Goal: Transaction & Acquisition: Book appointment/travel/reservation

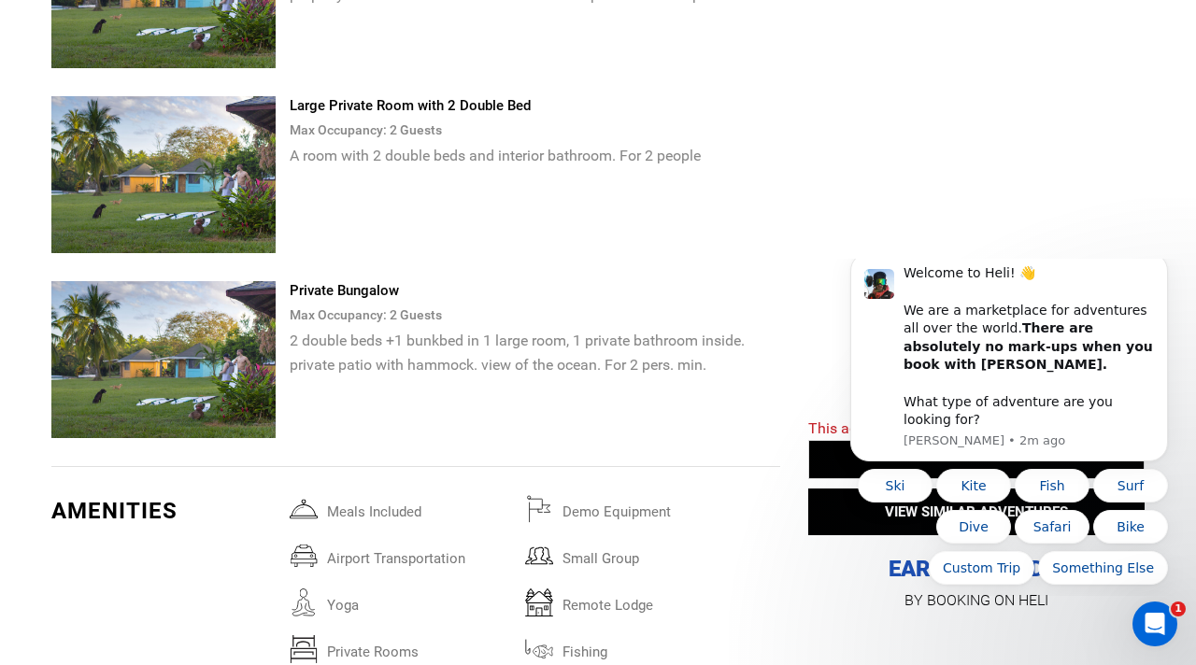
scroll to position [4252, 0]
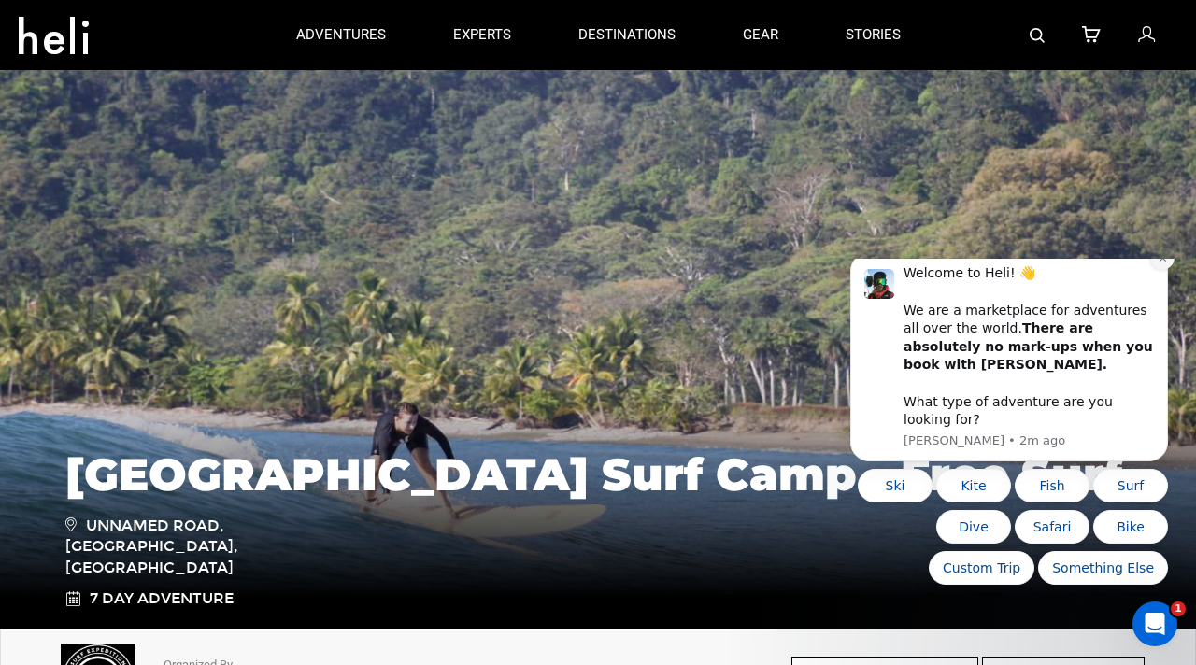
click at [1167, 264] on icon "Dismiss notification" at bounding box center [1163, 258] width 10 height 10
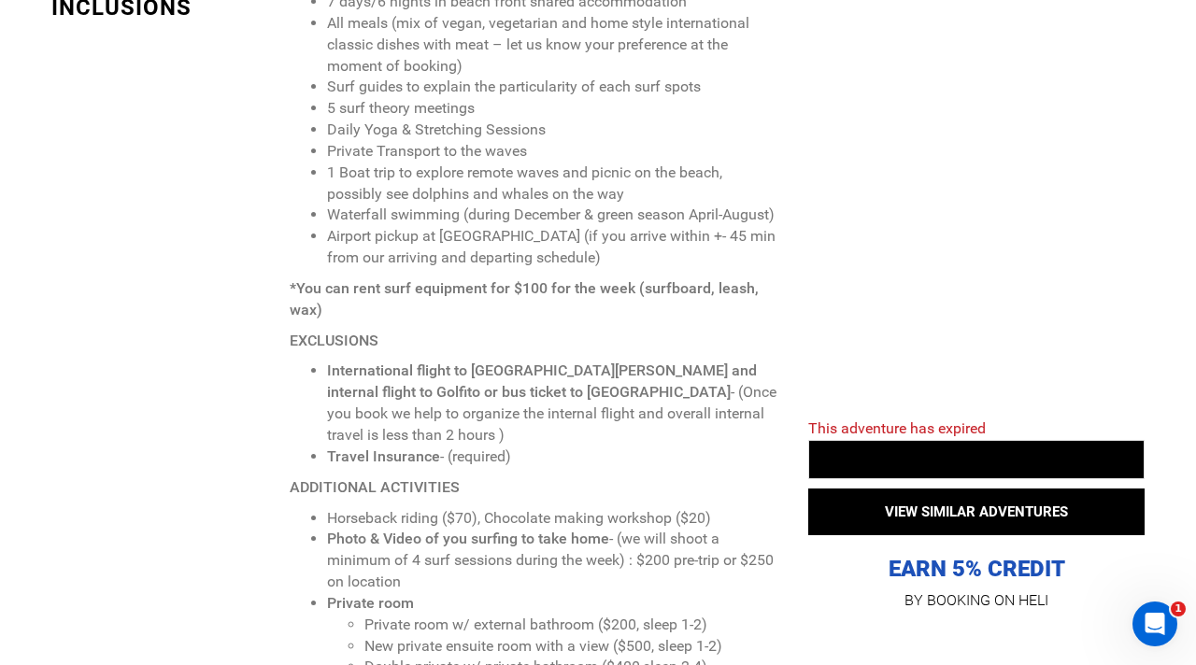
scroll to position [2020, 0]
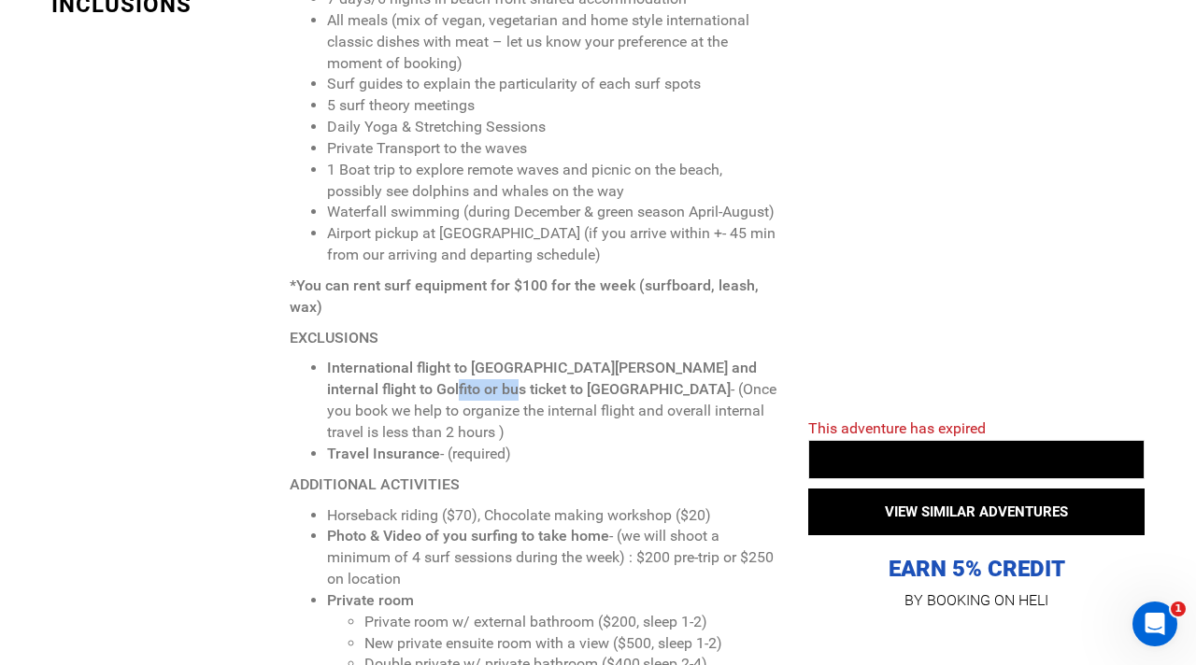
drag, startPoint x: 462, startPoint y: 352, endPoint x: 386, endPoint y: 361, distance: 76.2
click at [386, 361] on strong "International flight to [GEOGRAPHIC_DATA][PERSON_NAME] and internal flight to G…" at bounding box center [542, 378] width 430 height 39
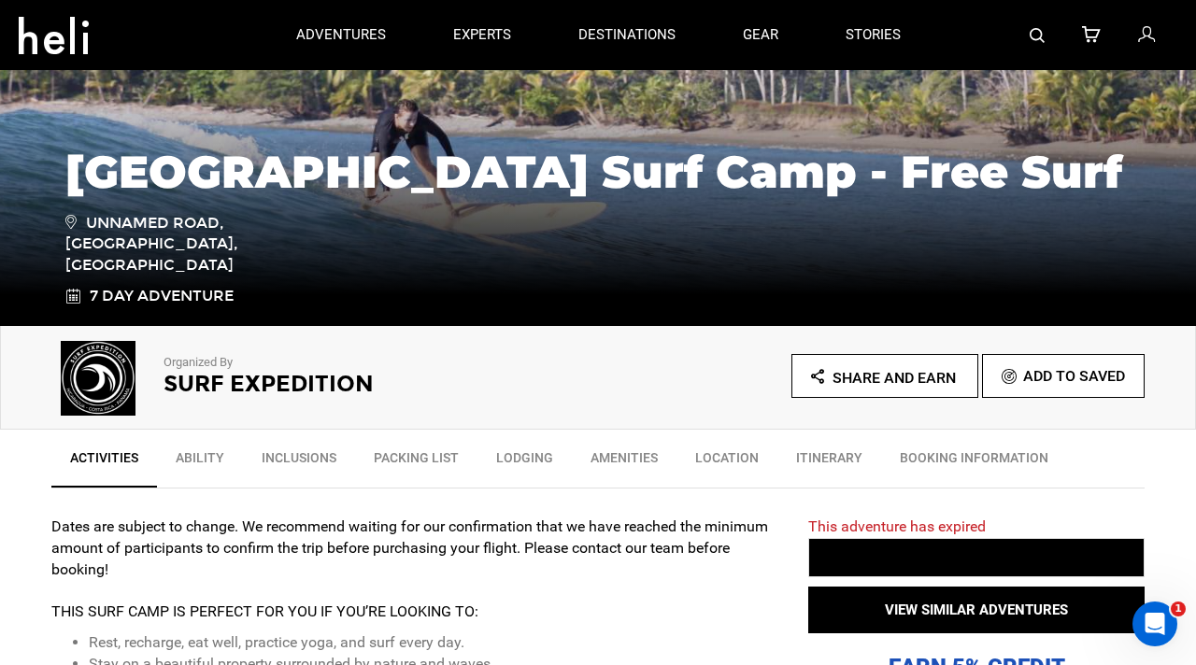
scroll to position [294, 0]
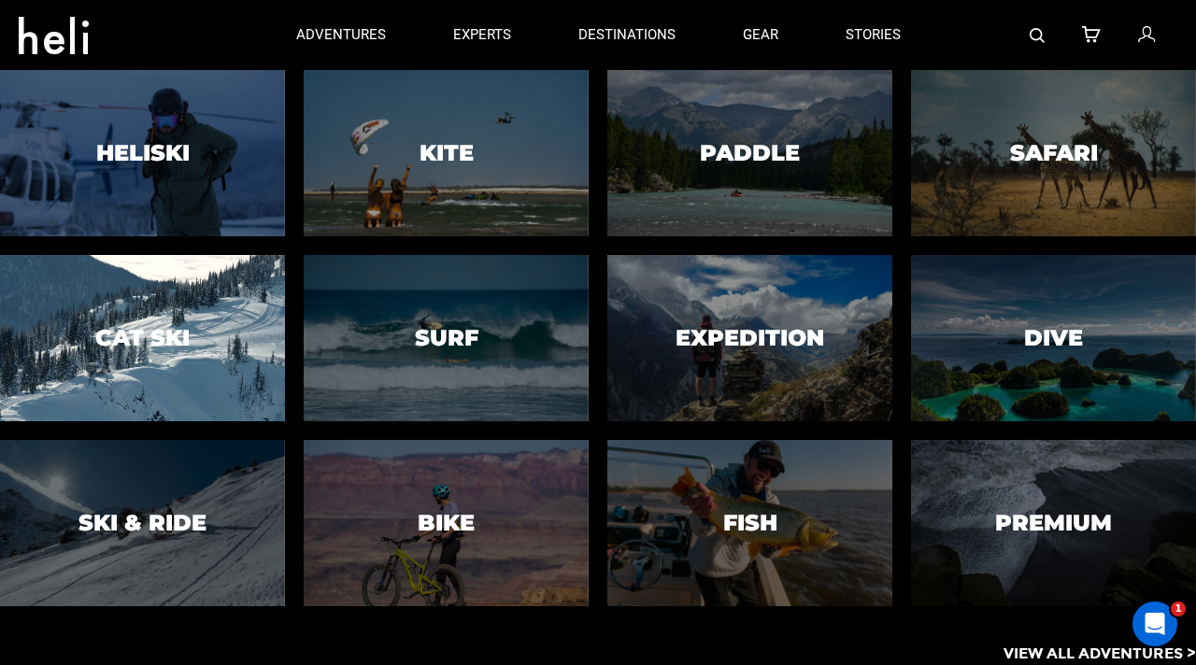
click at [208, 361] on div at bounding box center [142, 338] width 291 height 170
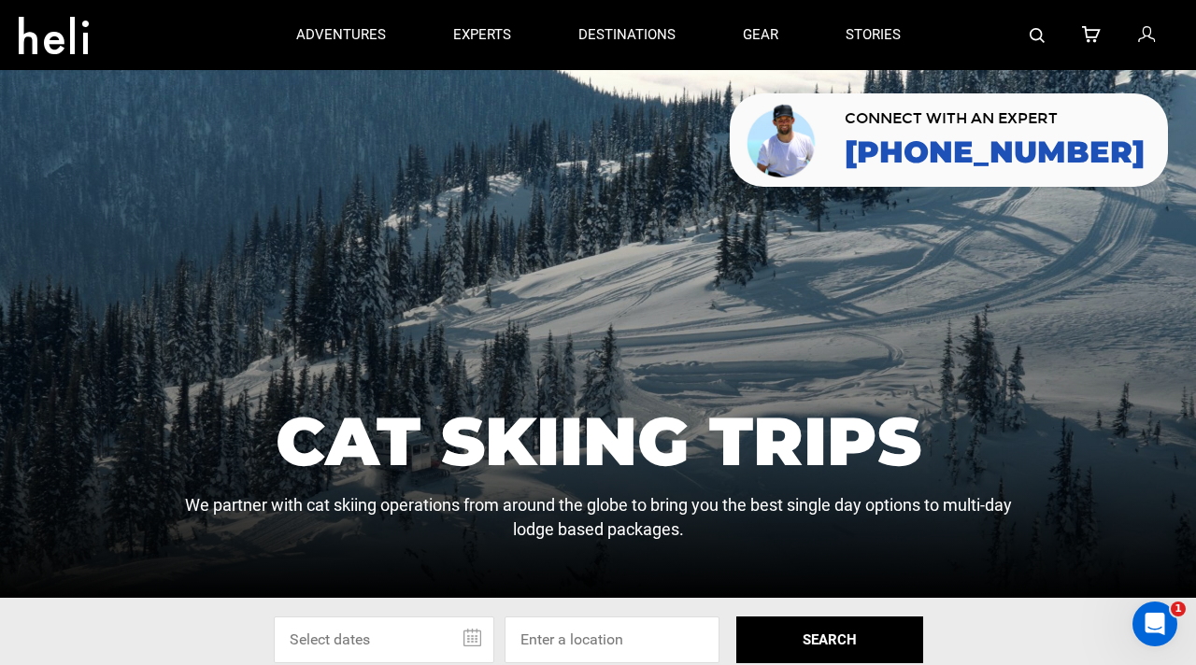
scroll to position [6, 0]
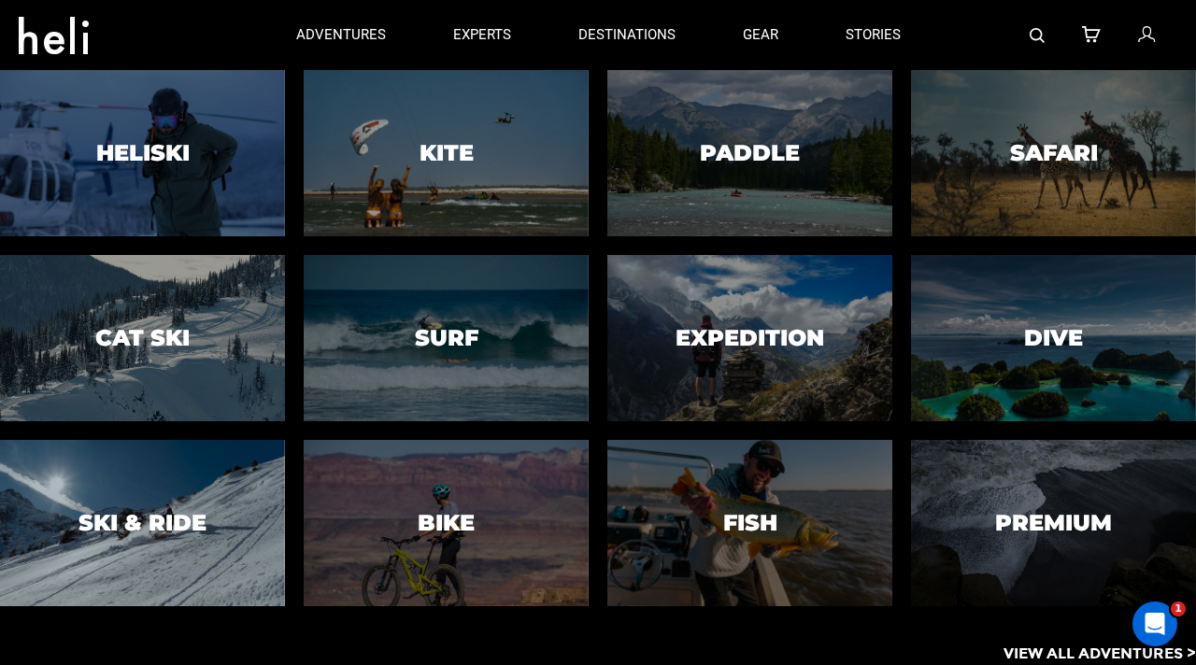
click at [102, 573] on div at bounding box center [142, 523] width 291 height 170
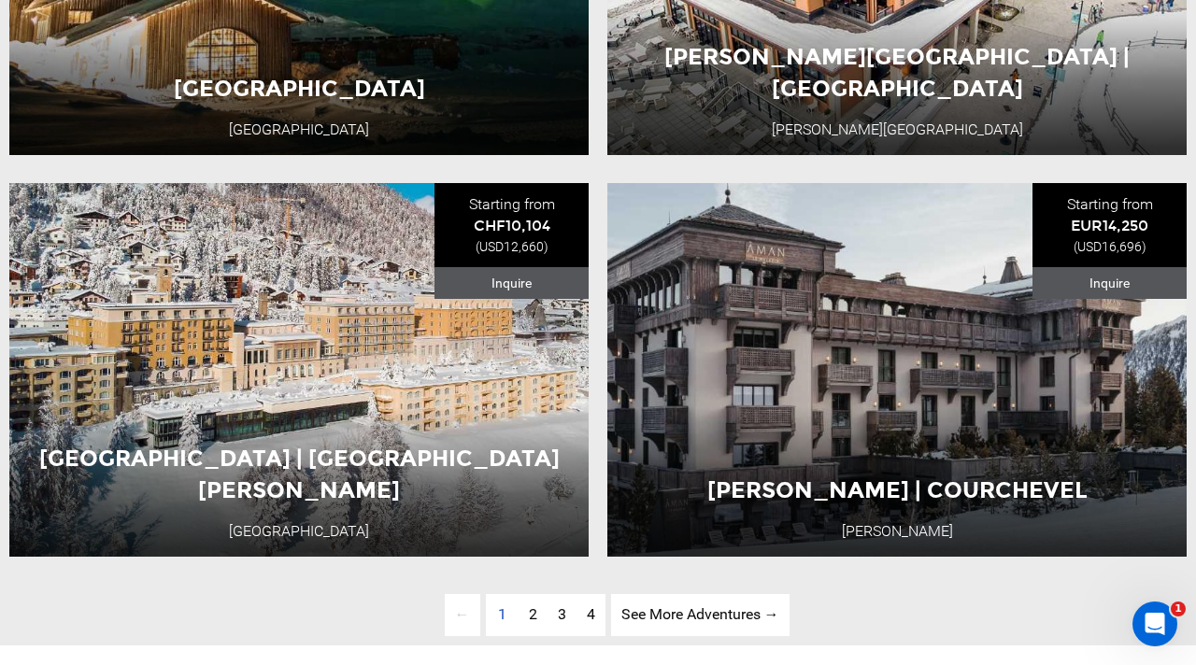
scroll to position [4577, 0]
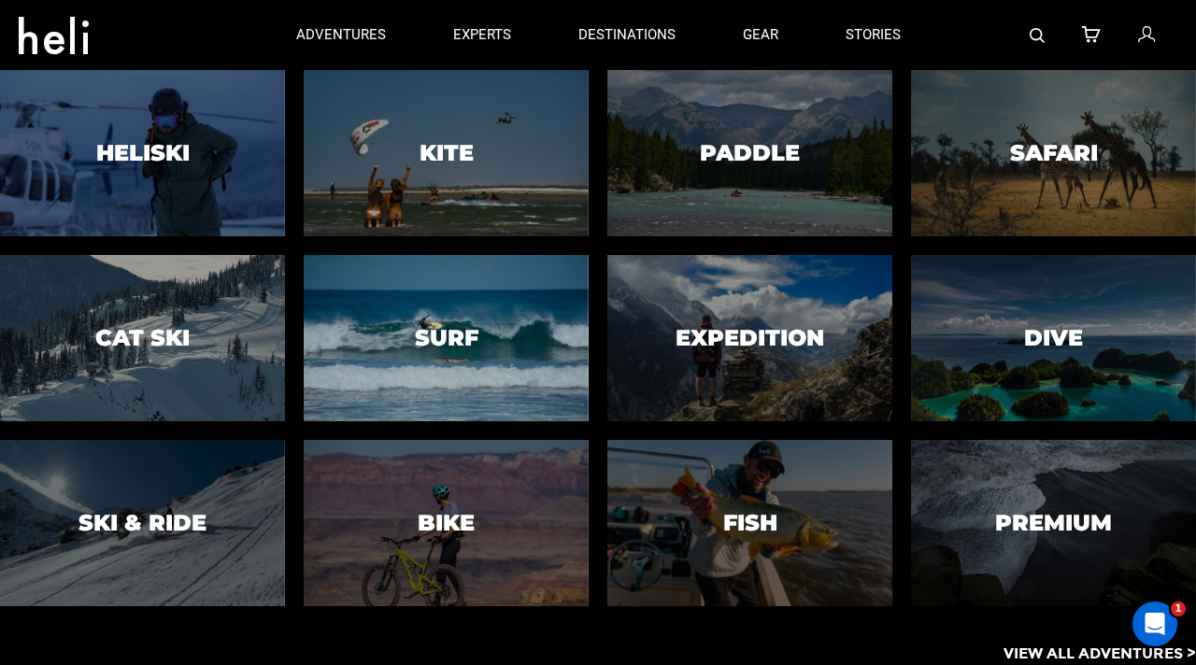
click at [385, 263] on div at bounding box center [446, 338] width 291 height 170
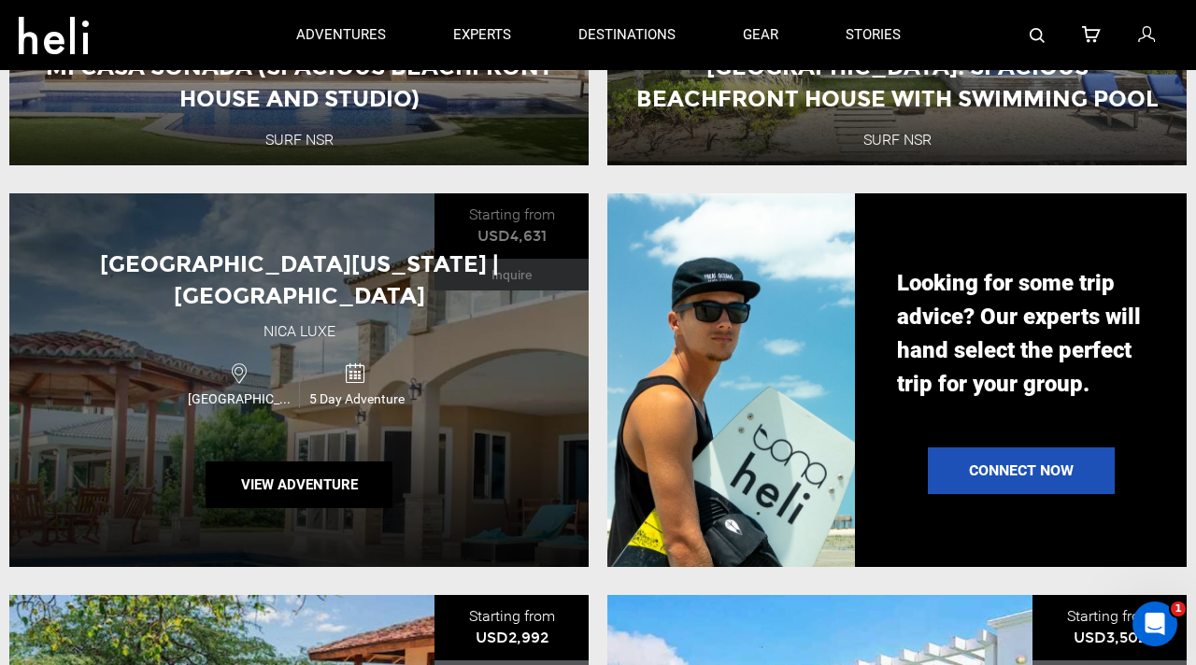
scroll to position [1587, 0]
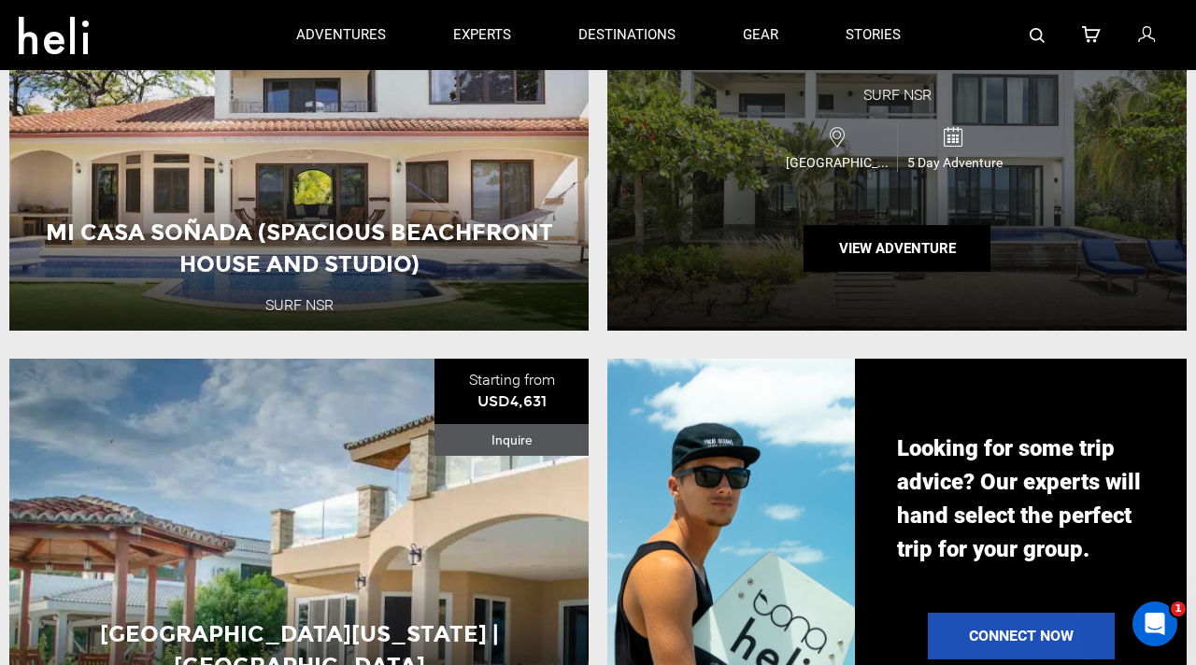
click at [722, 259] on div "Iguana Beach House: Spacious Beachfront House with Swimming Pool Surf NSR Nicar…" at bounding box center [896, 144] width 579 height 374
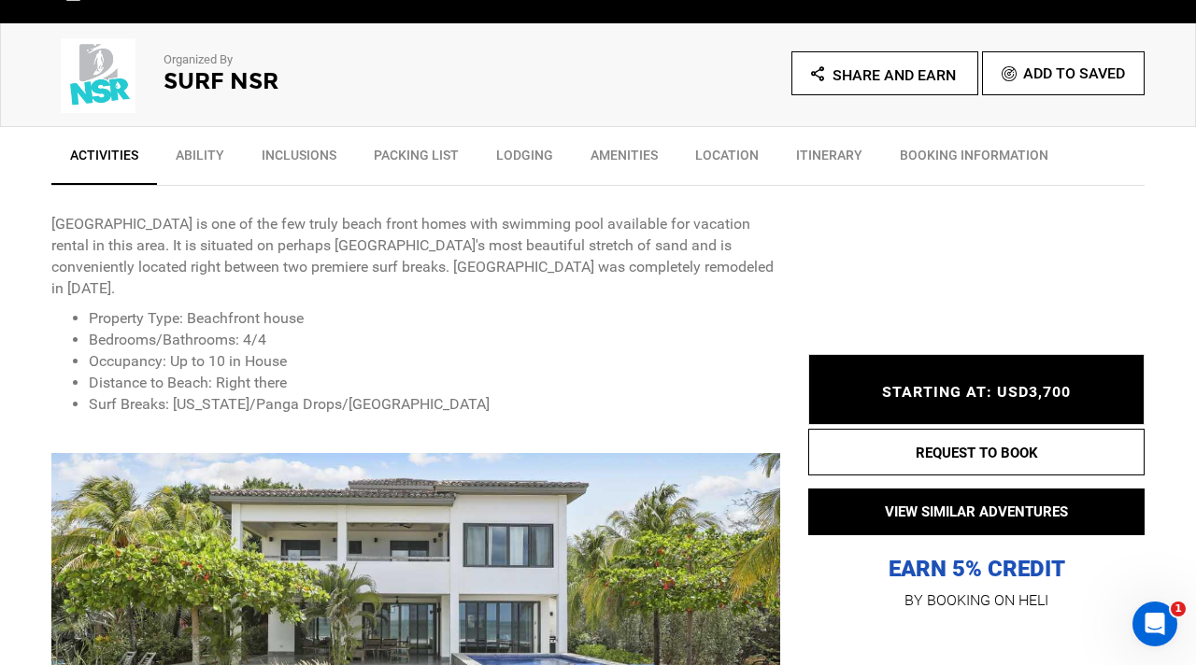
scroll to position [615, 0]
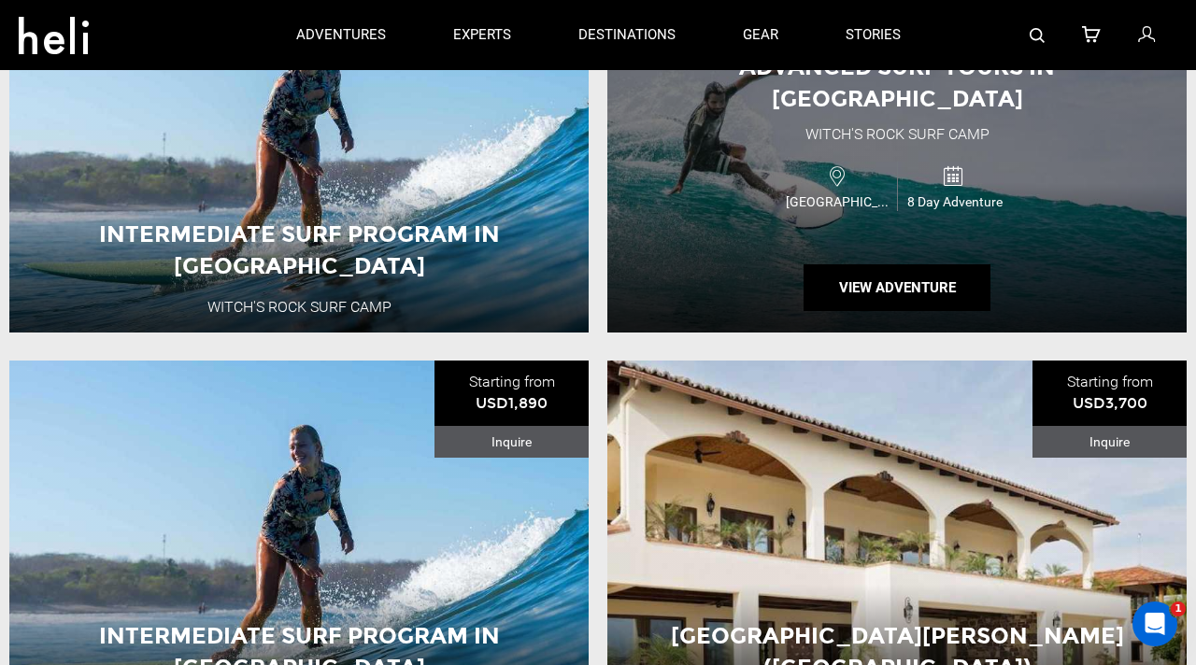
scroll to position [806, 0]
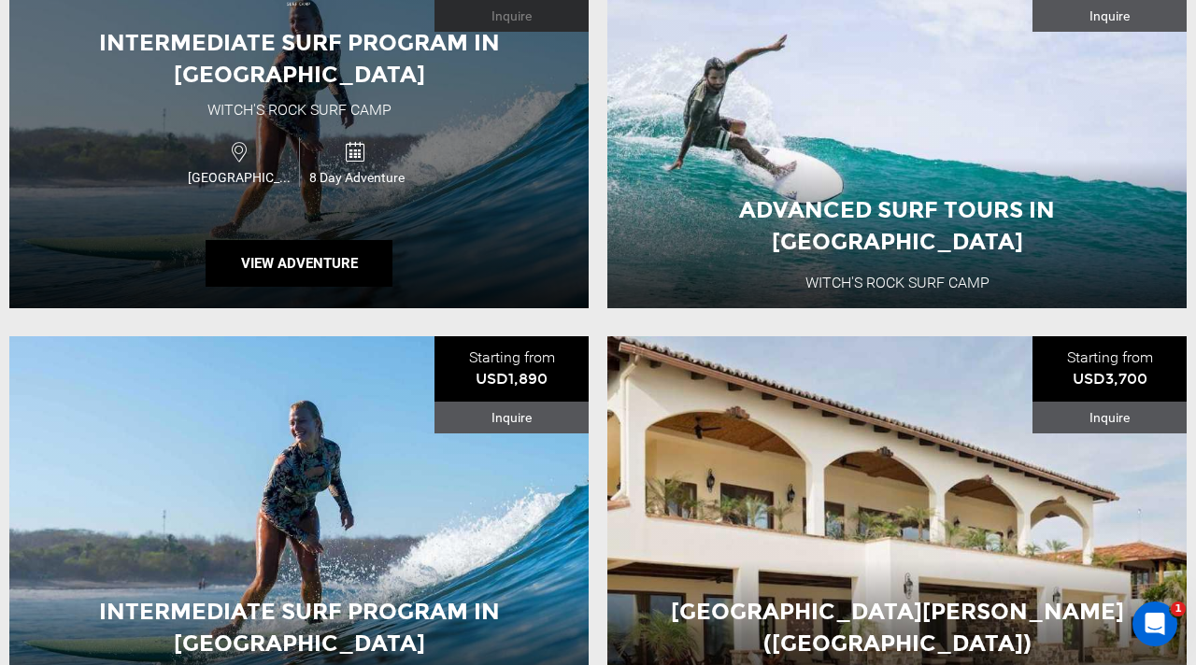
click at [350, 179] on span "8 Day Adventure" at bounding box center [357, 177] width 115 height 19
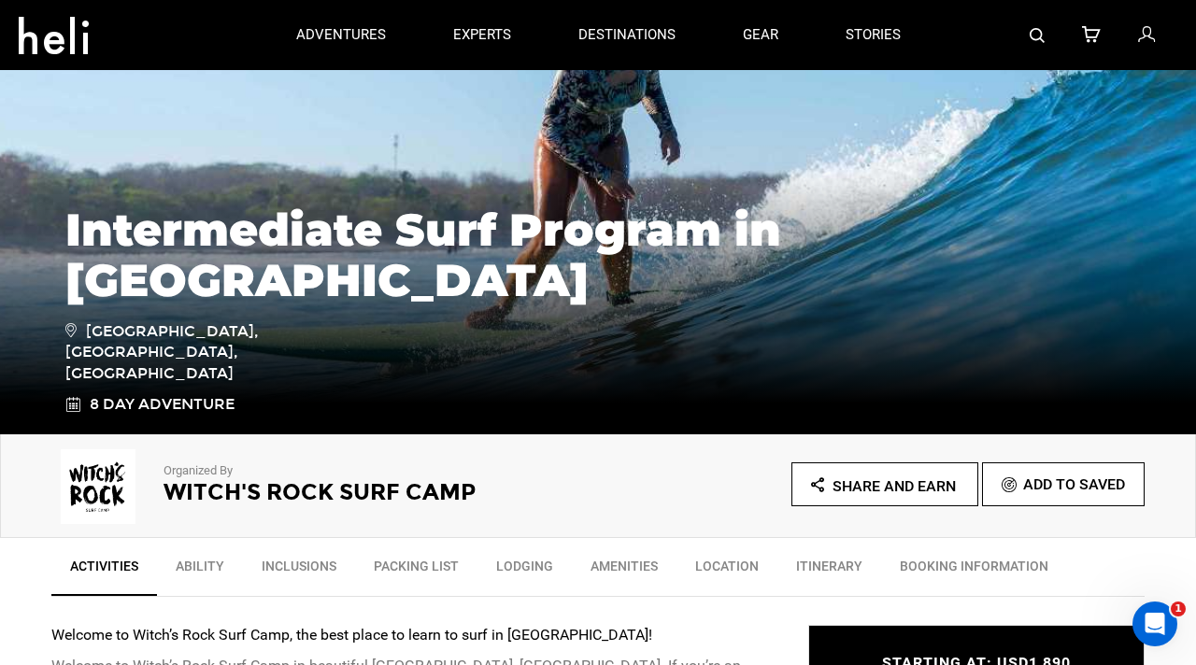
scroll to position [157, 0]
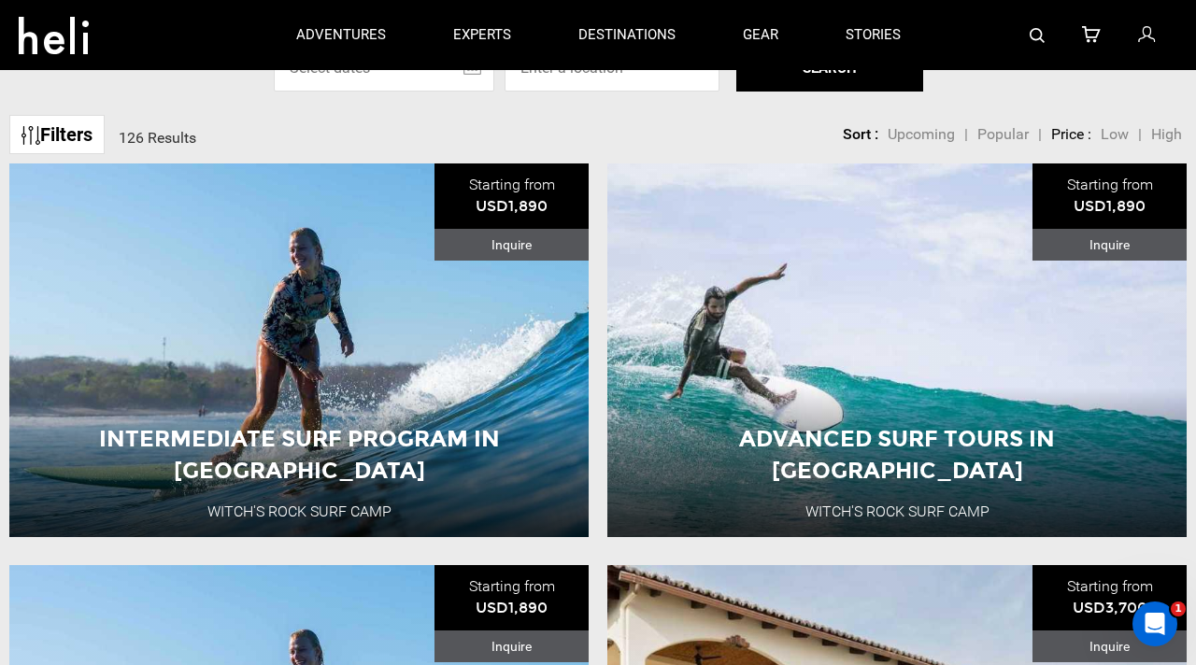
scroll to position [555, 0]
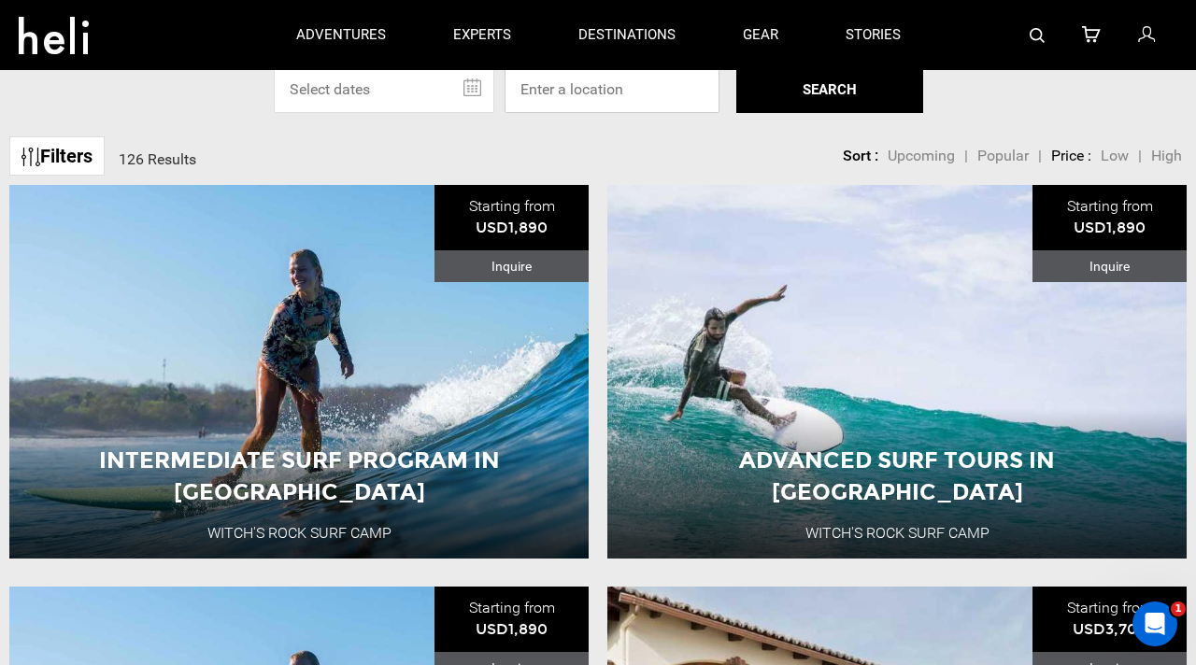
click at [584, 96] on input at bounding box center [612, 89] width 215 height 47
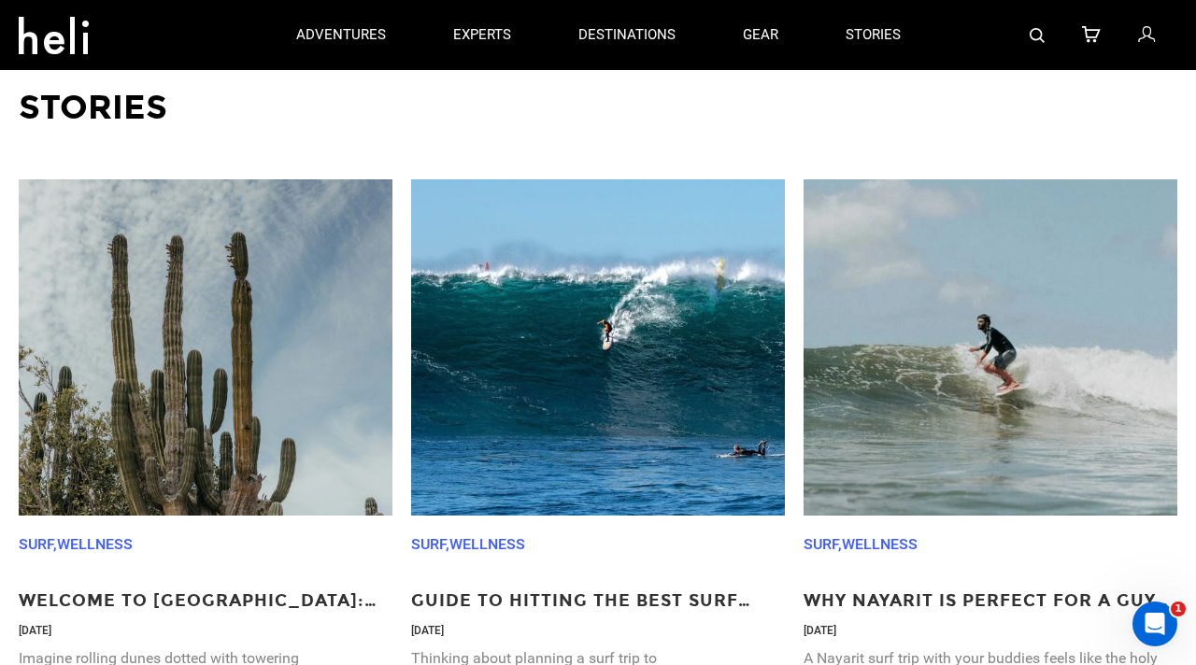
scroll to position [4887, 0]
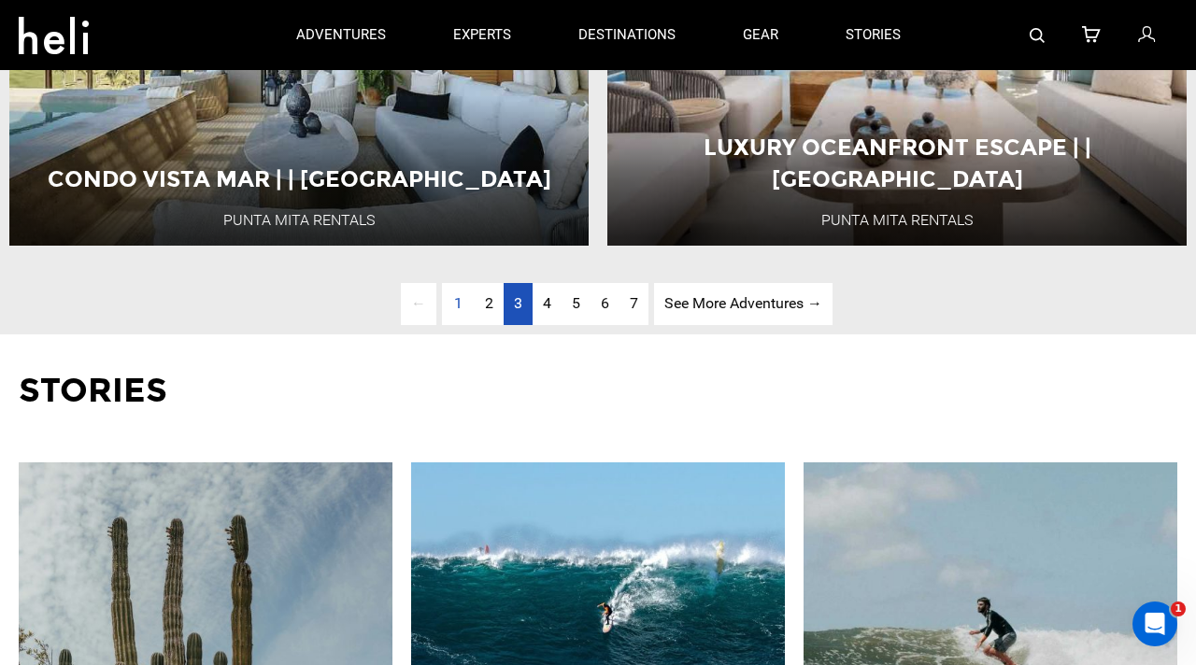
click at [521, 310] on link "page 3" at bounding box center [518, 304] width 29 height 42
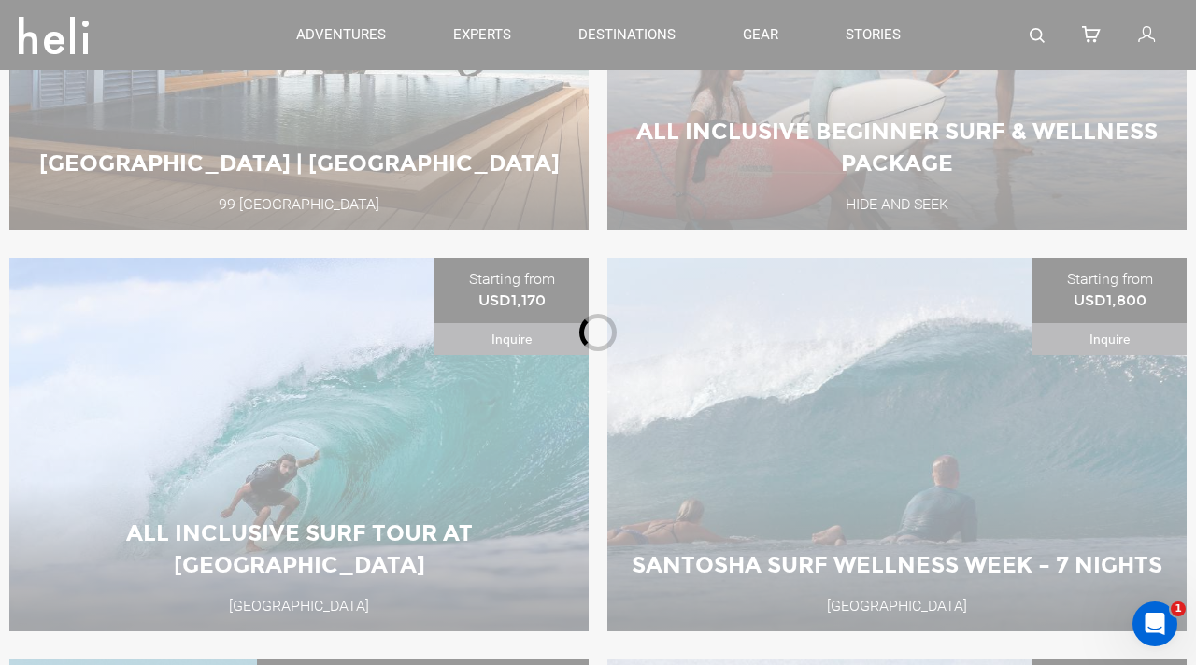
scroll to position [650, 0]
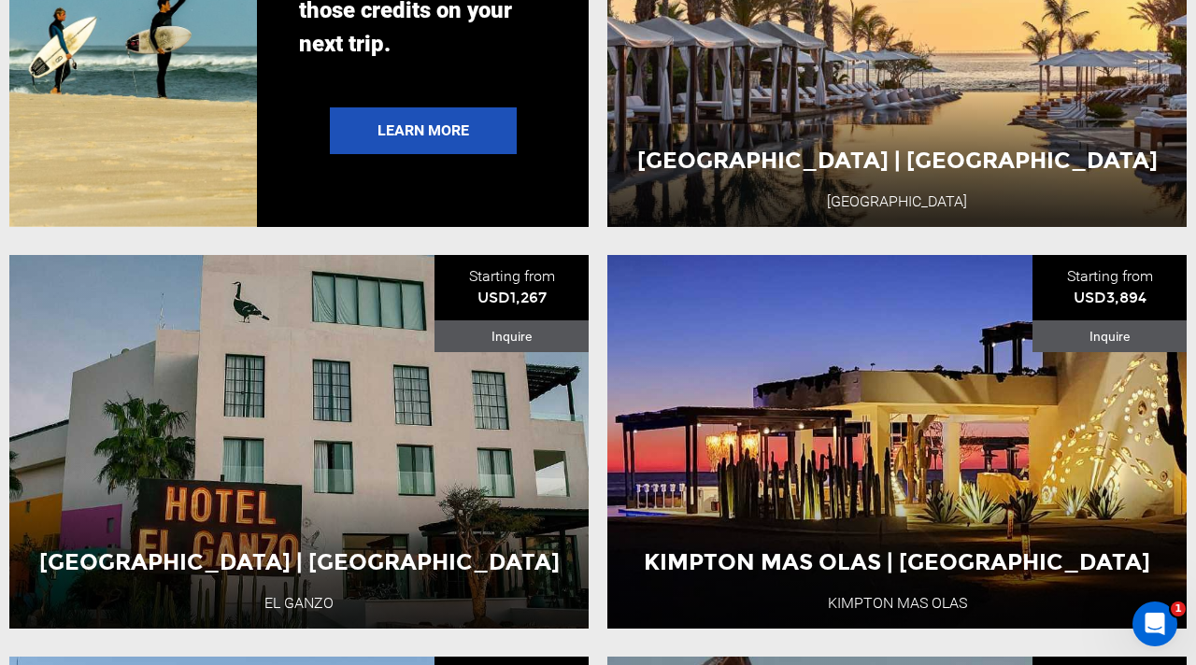
scroll to position [4070, 0]
